Goal: Task Accomplishment & Management: Manage account settings

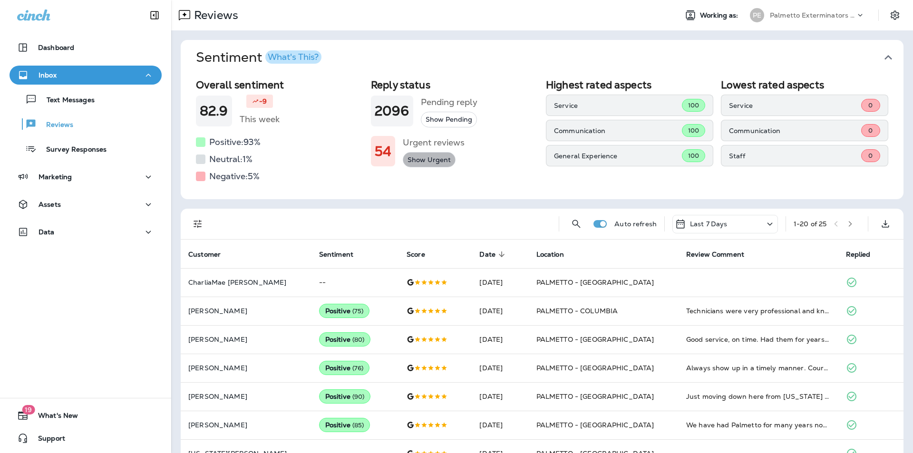
click at [429, 161] on button "Show Urgent" at bounding box center [429, 160] width 53 height 16
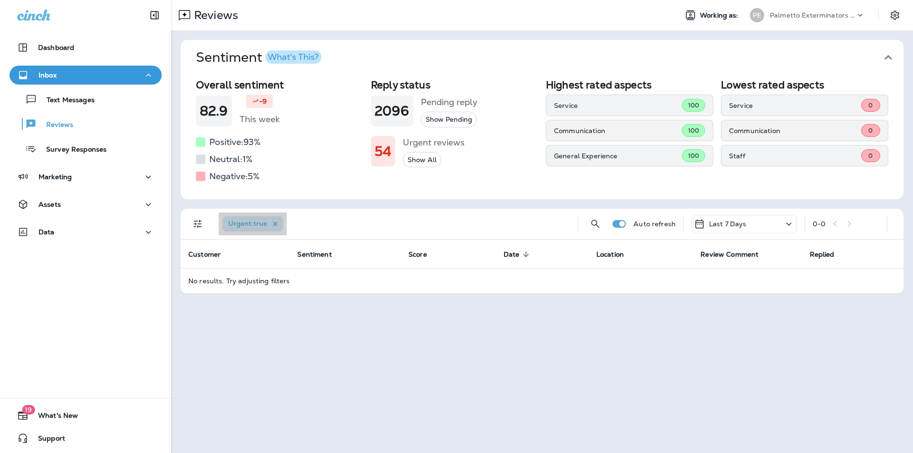
click at [276, 226] on icon "button" at bounding box center [275, 224] width 8 height 8
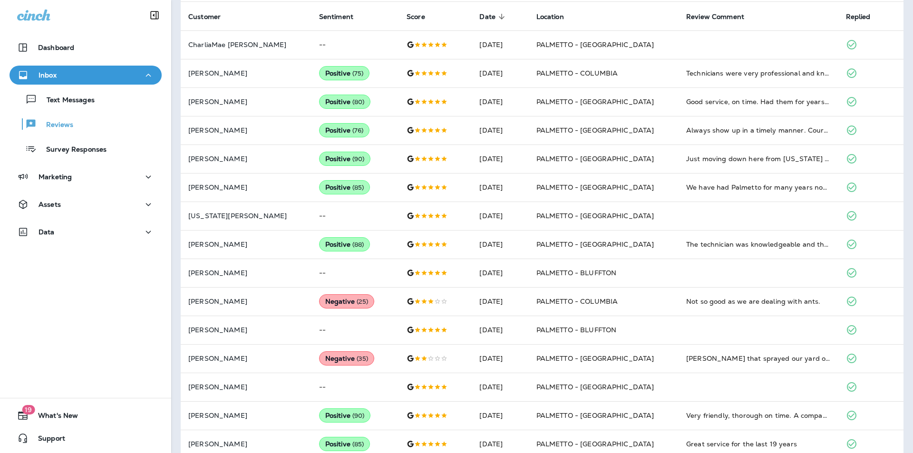
scroll to position [237, 0]
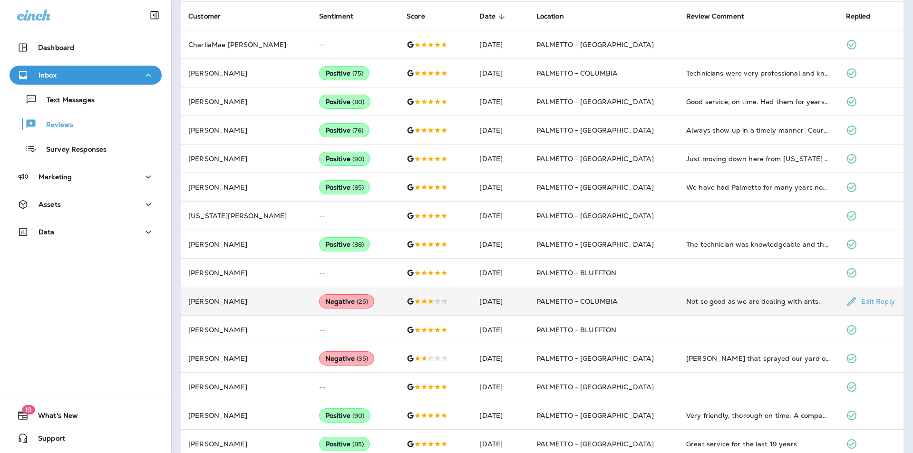
click at [357, 302] on span "( 25 )" at bounding box center [363, 302] width 12 height 8
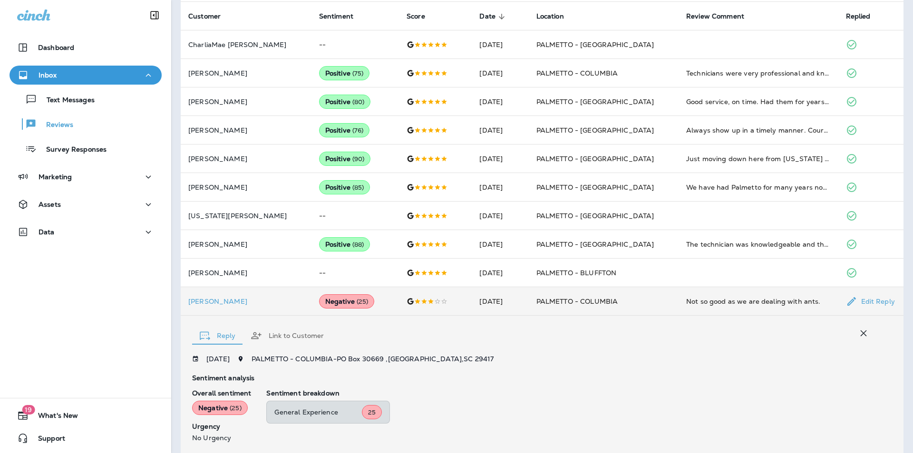
scroll to position [389, 0]
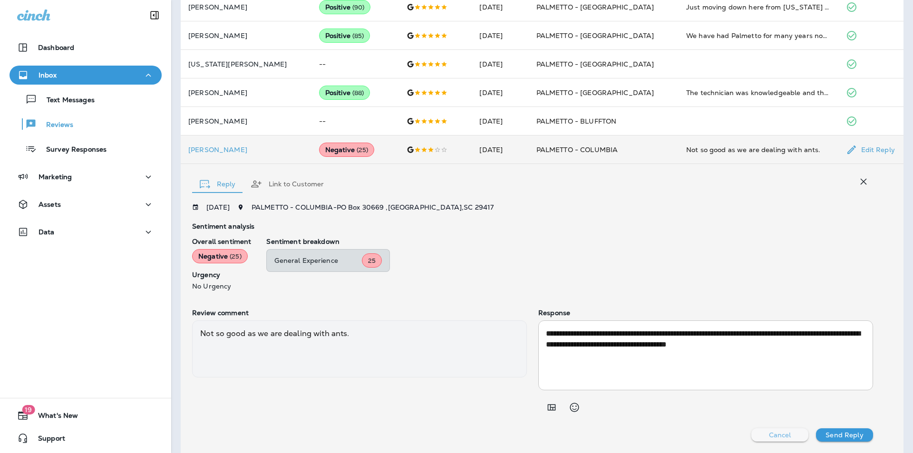
click at [769, 435] on p "Cancel" at bounding box center [780, 435] width 22 height 8
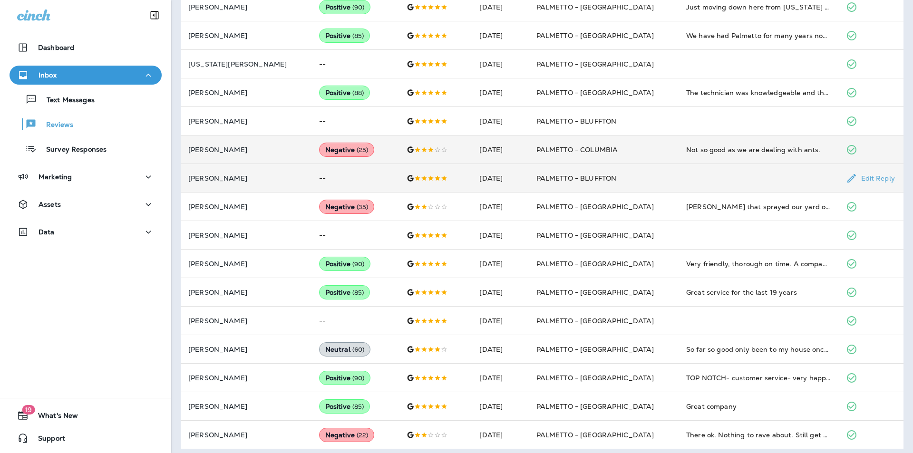
click at [311, 178] on td "--" at bounding box center [354, 178] width 87 height 29
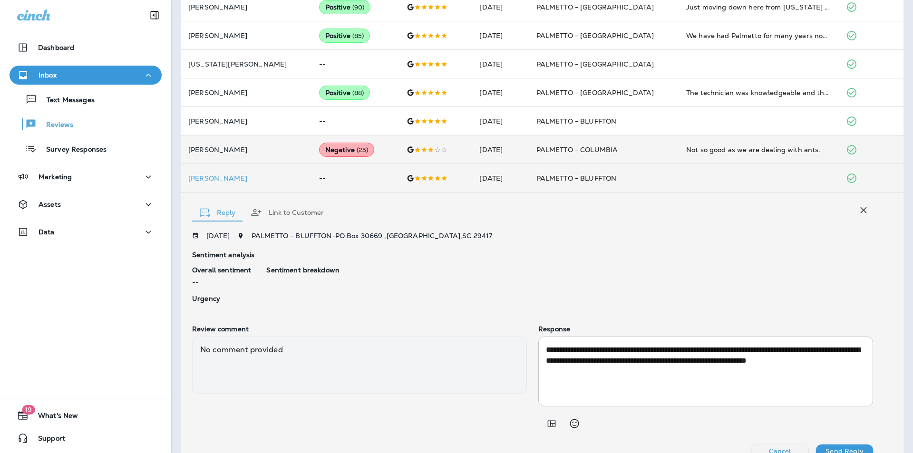
scroll to position [405, 0]
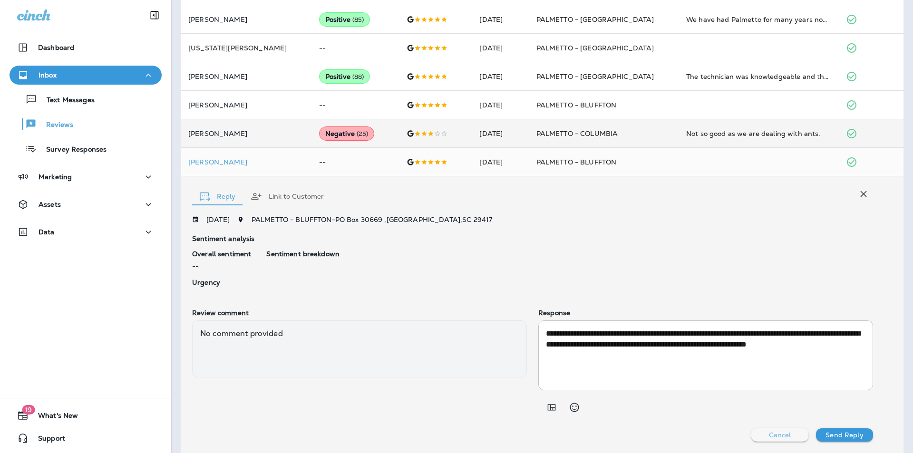
click at [772, 436] on p "Cancel" at bounding box center [780, 435] width 22 height 8
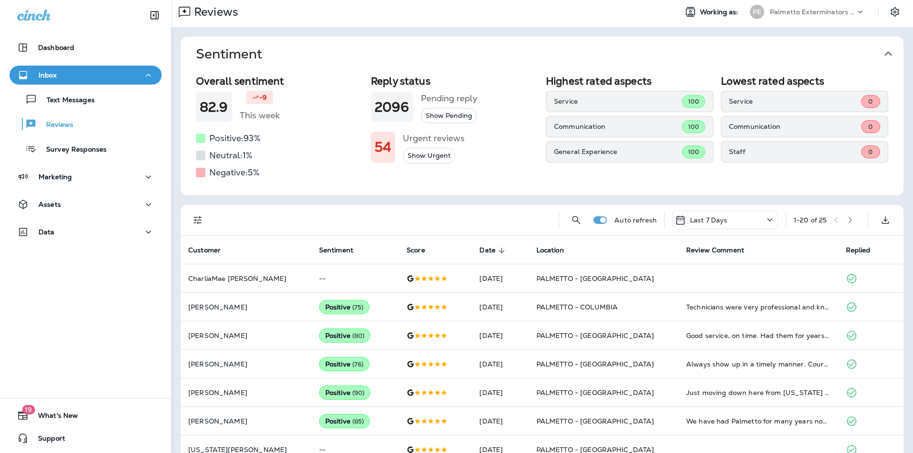
scroll to position [0, 0]
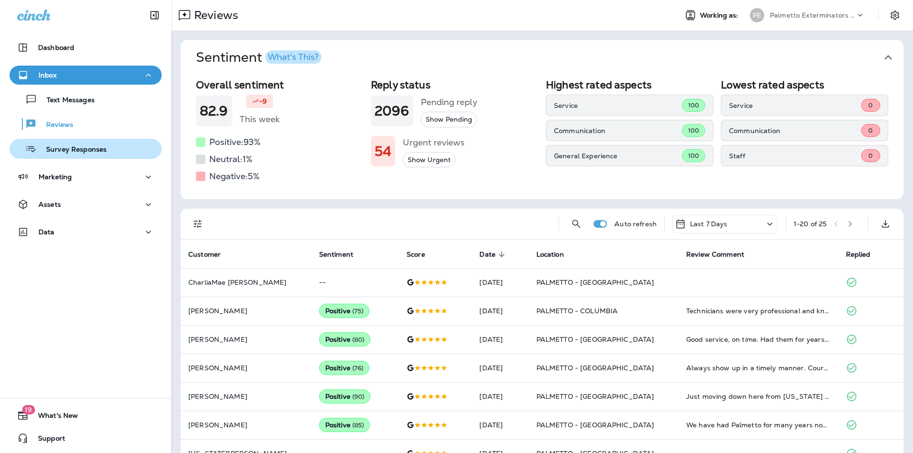
click at [64, 152] on p "Survey Responses" at bounding box center [72, 149] width 70 height 9
